Goal: Task Accomplishment & Management: Use online tool/utility

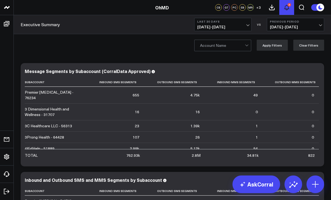
click at [284, 8] on icon at bounding box center [286, 7] width 7 height 7
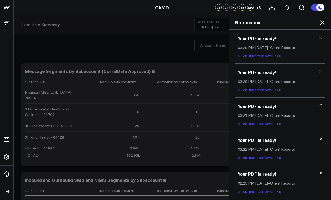
click at [261, 55] on link "Click here to download." at bounding box center [260, 56] width 45 height 4
click at [260, 90] on link "Click here to download." at bounding box center [260, 90] width 45 height 4
click at [266, 122] on p "Click here to download." at bounding box center [280, 124] width 85 height 4
click at [266, 123] on link "Click here to download." at bounding box center [260, 124] width 45 height 4
click at [317, 23] on h2 "Notifications" at bounding box center [280, 22] width 90 height 6
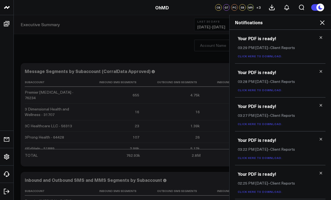
click at [322, 24] on icon at bounding box center [322, 22] width 7 height 7
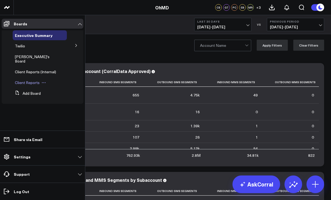
click at [27, 80] on span "Client Reports" at bounding box center [27, 82] width 25 height 5
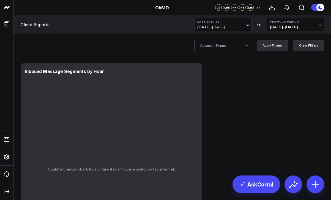
click at [231, 26] on span "[DATE] - [DATE]" at bounding box center [222, 27] width 51 height 4
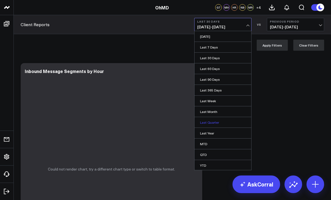
scroll to position [11, 0]
click at [215, 164] on link "Custom Dates" at bounding box center [222, 164] width 57 height 10
select select "8"
select select "2025"
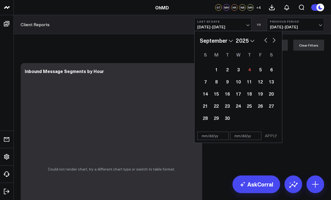
click at [216, 43] on select "January February March April May June July August September October November De…" at bounding box center [216, 40] width 33 height 8
select select "7"
select select "2025"
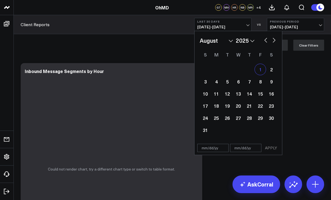
click at [257, 69] on div "1" at bounding box center [260, 69] width 11 height 11
type input "[DATE]"
select select "7"
select select "2025"
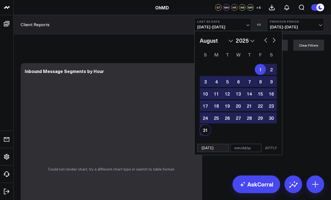
click at [207, 130] on div "31" at bounding box center [205, 129] width 11 height 11
type input "[DATE]"
select select "7"
select select "2025"
click at [271, 148] on button "APPLY" at bounding box center [271, 148] width 16 height 8
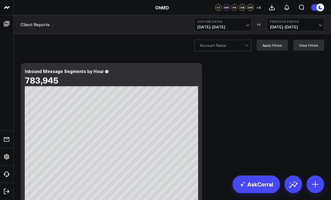
click at [306, 23] on button "Previous Period [DATE] - [DATE]" at bounding box center [295, 24] width 57 height 13
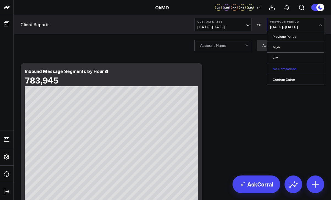
click at [281, 68] on link "No Comparison" at bounding box center [295, 68] width 57 height 10
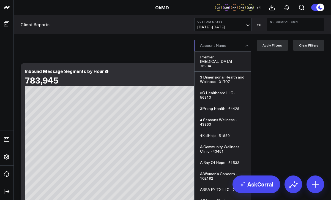
click at [239, 49] on div at bounding box center [222, 45] width 45 height 11
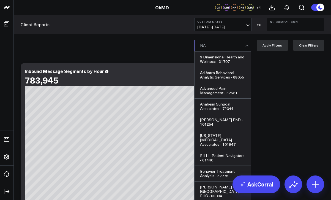
type input "NAU"
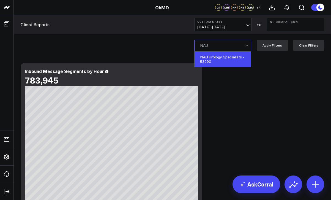
click at [237, 64] on div "NAU Urology Specialists - 53990" at bounding box center [222, 58] width 56 height 15
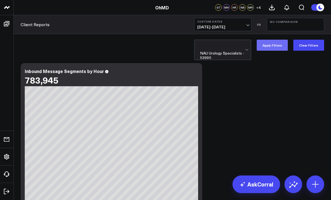
click at [273, 46] on button "Apply Filters" at bounding box center [271, 45] width 31 height 11
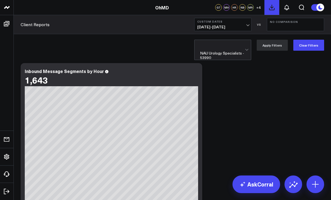
click at [273, 9] on icon at bounding box center [271, 7] width 7 height 7
click at [285, 8] on icon at bounding box center [286, 7] width 7 height 7
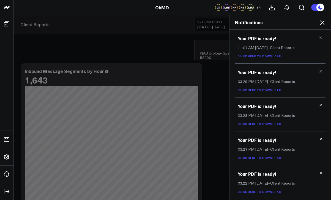
click at [267, 57] on link "Click here to download." at bounding box center [260, 56] width 45 height 4
click at [322, 23] on icon at bounding box center [322, 22] width 4 height 4
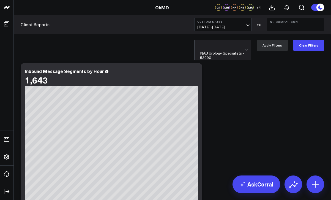
click at [248, 47] on div at bounding box center [247, 50] width 5 height 20
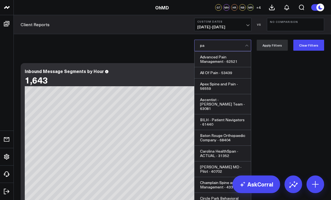
type input "p"
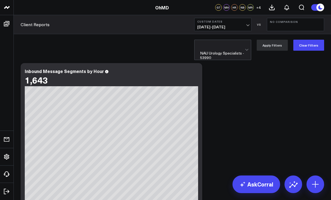
click at [235, 45] on div at bounding box center [222, 45] width 45 height 11
type input "sjh"
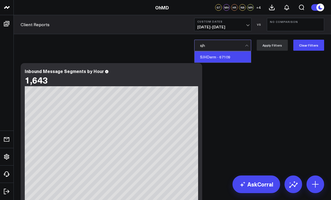
click at [215, 56] on div "SJHDerm - 67109" at bounding box center [222, 56] width 56 height 11
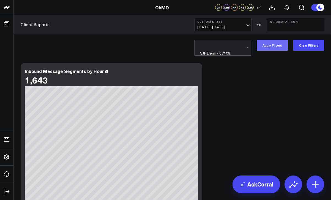
click at [265, 46] on button "Apply Filters" at bounding box center [271, 45] width 31 height 11
click at [274, 6] on icon at bounding box center [271, 7] width 7 height 7
click at [231, 45] on div at bounding box center [222, 45] width 45 height 11
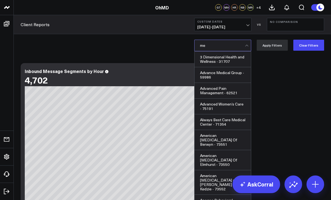
type input "m"
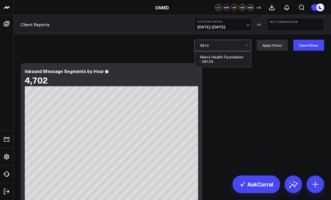
type input "58124"
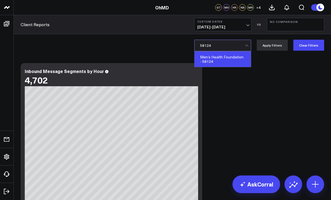
click at [219, 58] on div "Men’s Health Foundation - 58124" at bounding box center [222, 58] width 56 height 15
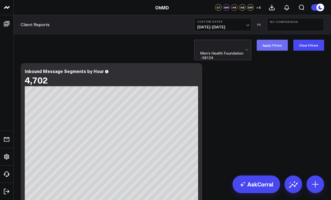
click at [275, 46] on button "Apply Filters" at bounding box center [271, 45] width 31 height 11
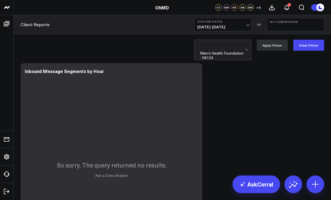
click at [226, 45] on div at bounding box center [222, 45] width 45 height 11
type input "52018"
click at [219, 45] on div at bounding box center [222, 45] width 45 height 11
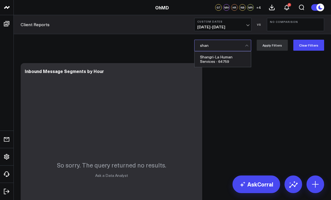
type input "shang"
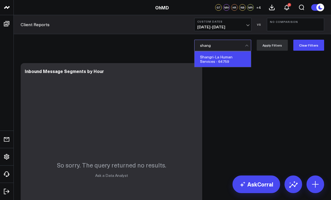
click at [223, 57] on div "Shangri-La Human Services - 64759" at bounding box center [222, 58] width 56 height 15
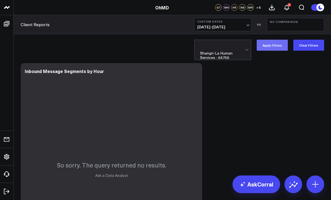
click at [272, 46] on button "Apply Filters" at bounding box center [271, 45] width 31 height 11
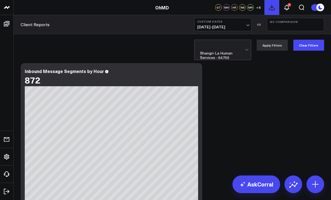
click at [272, 6] on icon at bounding box center [271, 7] width 7 height 7
click at [218, 47] on div at bounding box center [222, 45] width 45 height 11
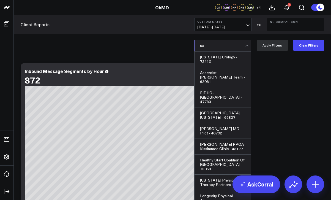
type input "s"
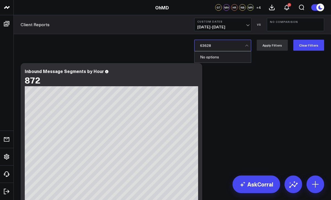
type input "63628"
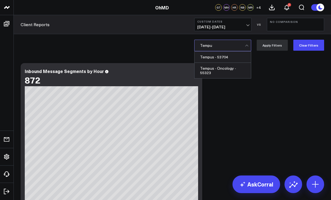
type input "Tempus"
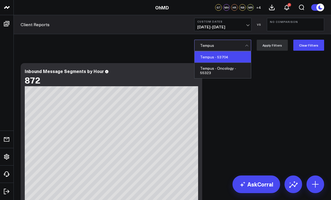
click at [221, 57] on div "Tempus - 53704" at bounding box center [222, 56] width 56 height 11
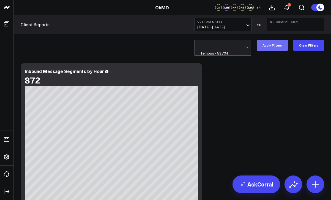
click at [282, 48] on button "Apply Filters" at bounding box center [271, 45] width 31 height 11
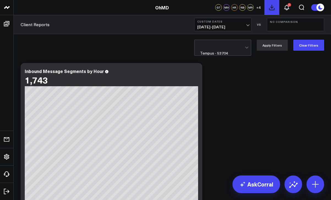
click at [271, 7] on icon at bounding box center [271, 7] width 7 height 7
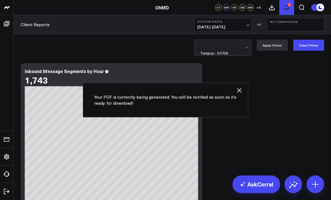
click at [286, 8] on icon at bounding box center [286, 7] width 7 height 7
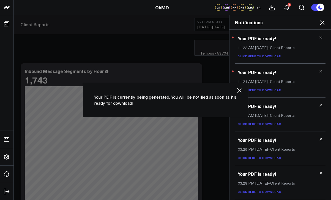
click at [266, 89] on link "Click here to download." at bounding box center [260, 90] width 45 height 4
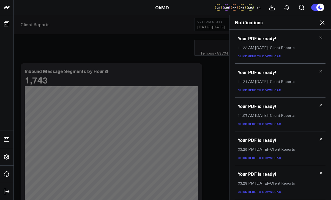
click at [253, 57] on link "Click here to download." at bounding box center [260, 56] width 45 height 4
click at [254, 57] on link "Click here to download." at bounding box center [260, 56] width 45 height 4
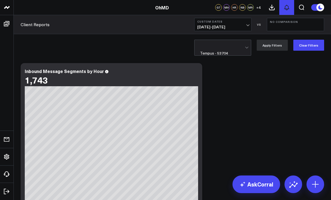
click at [283, 7] on button at bounding box center [286, 7] width 15 height 15
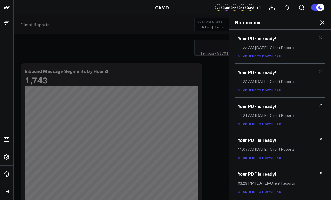
click at [260, 91] on link "Click here to download." at bounding box center [260, 90] width 45 height 4
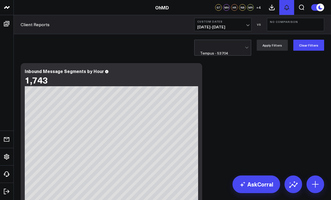
click at [287, 7] on icon at bounding box center [286, 7] width 7 height 7
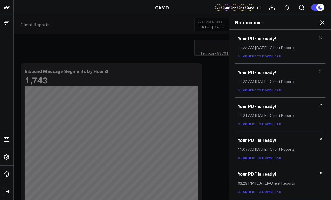
click at [266, 59] on div "Your PDF is ready! 11:23 AM [DATE] – Client Reports Click here to download." at bounding box center [280, 47] width 90 height 34
click at [266, 56] on link "Click here to download." at bounding box center [260, 56] width 45 height 4
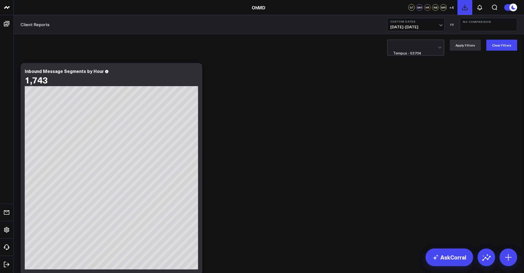
click at [330, 6] on icon at bounding box center [464, 7] width 7 height 7
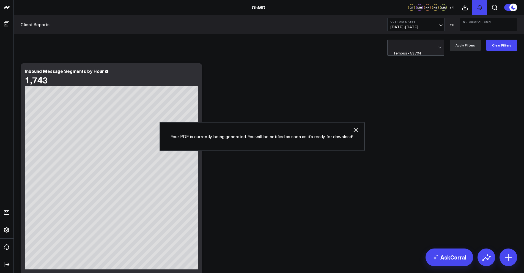
click at [330, 11] on button at bounding box center [479, 7] width 15 height 15
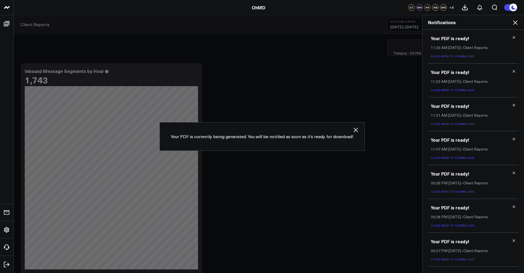
click at [330, 59] on div "Your PDF is ready! 11:23 AM [DATE] – Client Reports Click here to download." at bounding box center [473, 47] width 90 height 34
click at [330, 57] on link "Click here to download." at bounding box center [453, 56] width 45 height 4
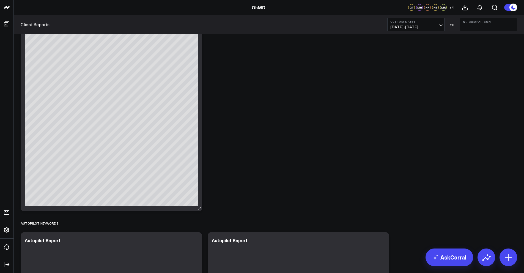
scroll to position [64, 0]
